Goal: Obtain resource: Obtain resource

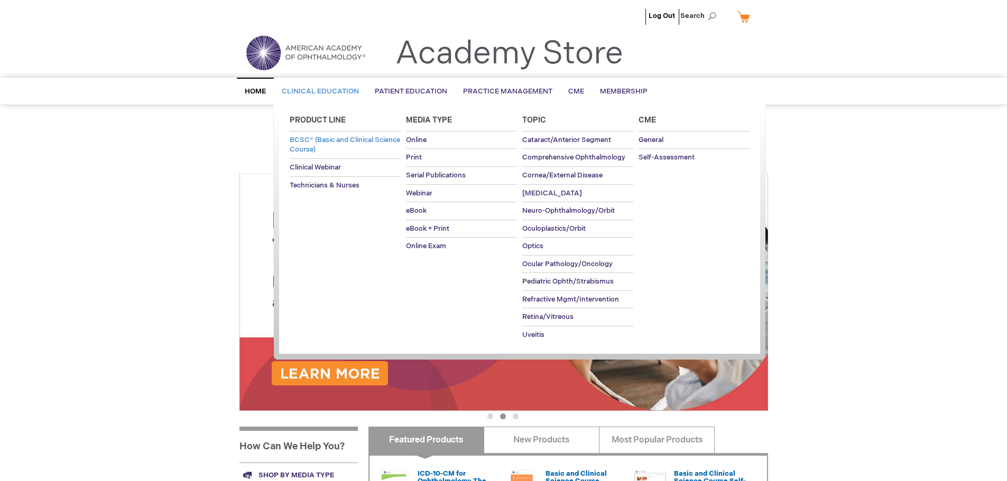
click at [322, 136] on span "BCSC® (Basic and Clinical Science Course)" at bounding box center [345, 145] width 110 height 18
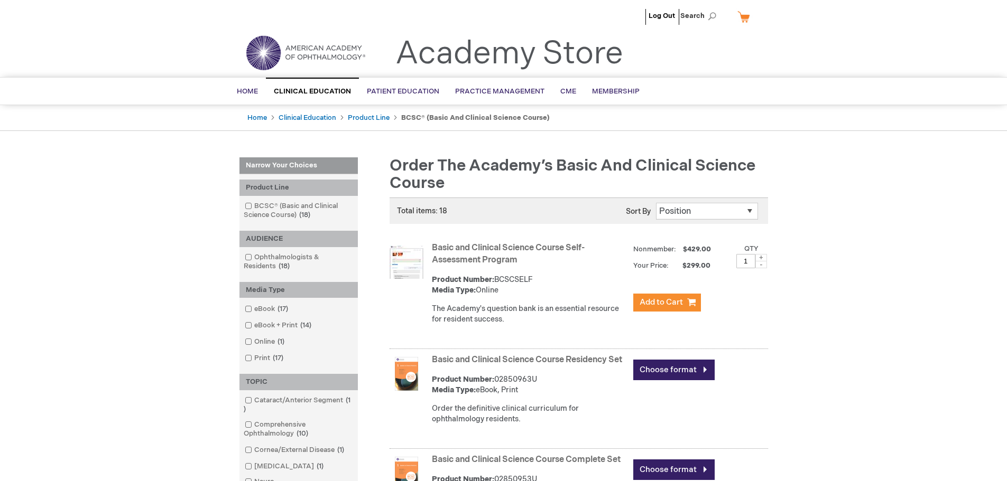
click at [476, 254] on strong "Basic and Clinical Science Course Self-Assessment Program" at bounding box center [530, 255] width 196 height 24
click at [471, 256] on link "Basic and Clinical Science Course Self-Assessment Program" at bounding box center [508, 254] width 153 height 22
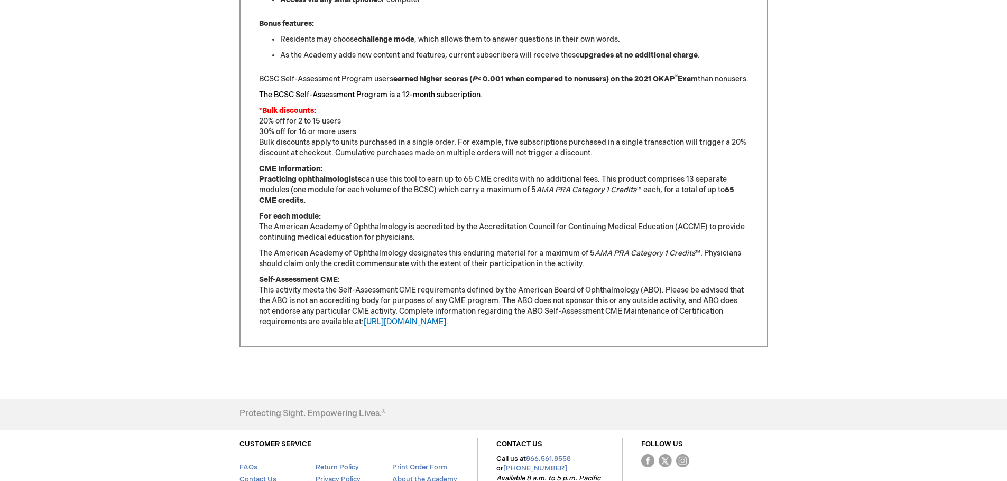
scroll to position [912, 0]
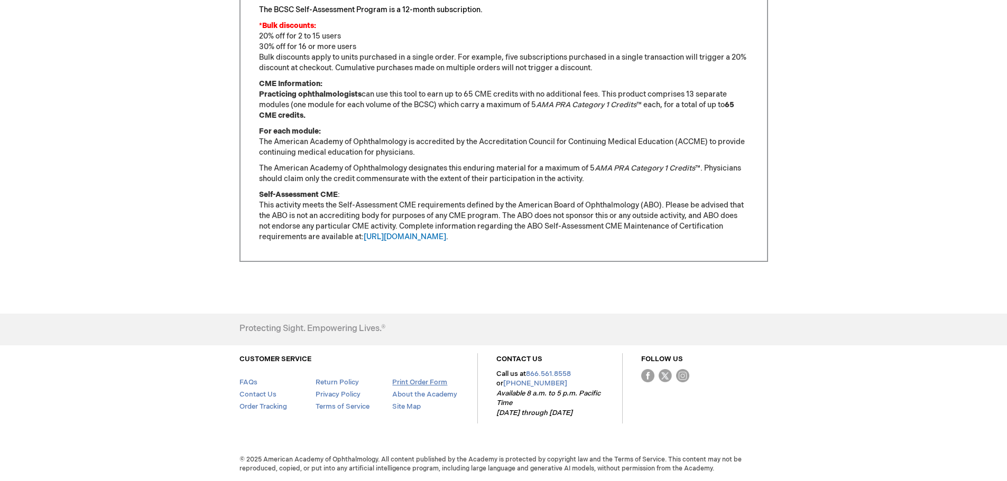
click at [422, 380] on link "Print Order Form" at bounding box center [419, 382] width 55 height 8
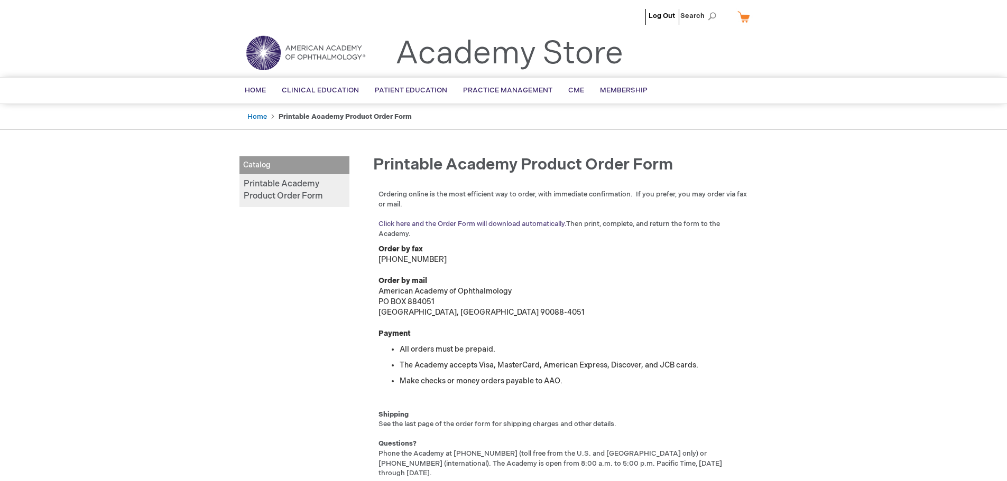
click at [523, 222] on link "Click here and the Order Form will download automatically." at bounding box center [472, 224] width 188 height 8
